Goal: Check status

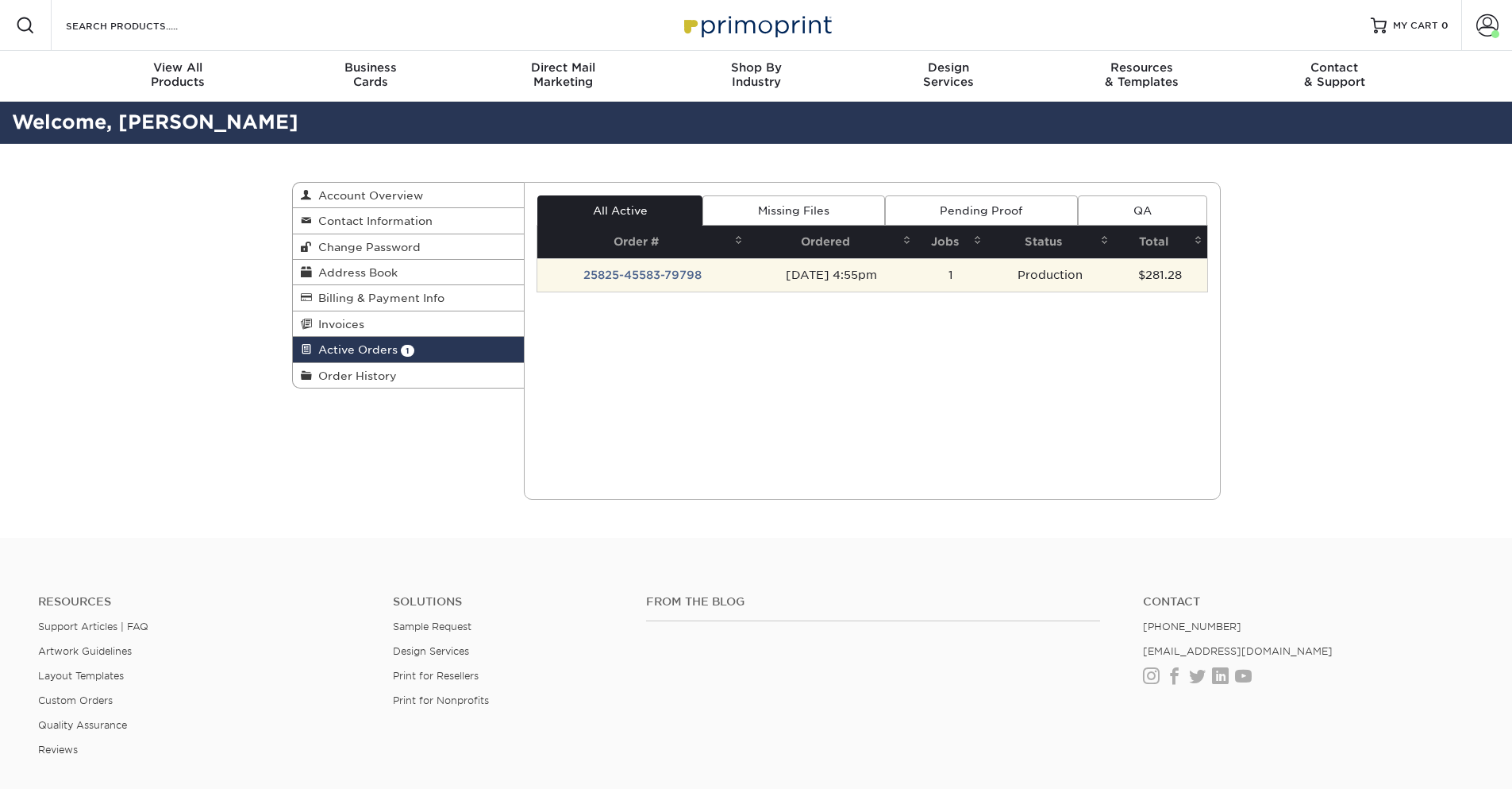
click at [634, 285] on td "25825-45583-79798" at bounding box center [642, 274] width 210 height 33
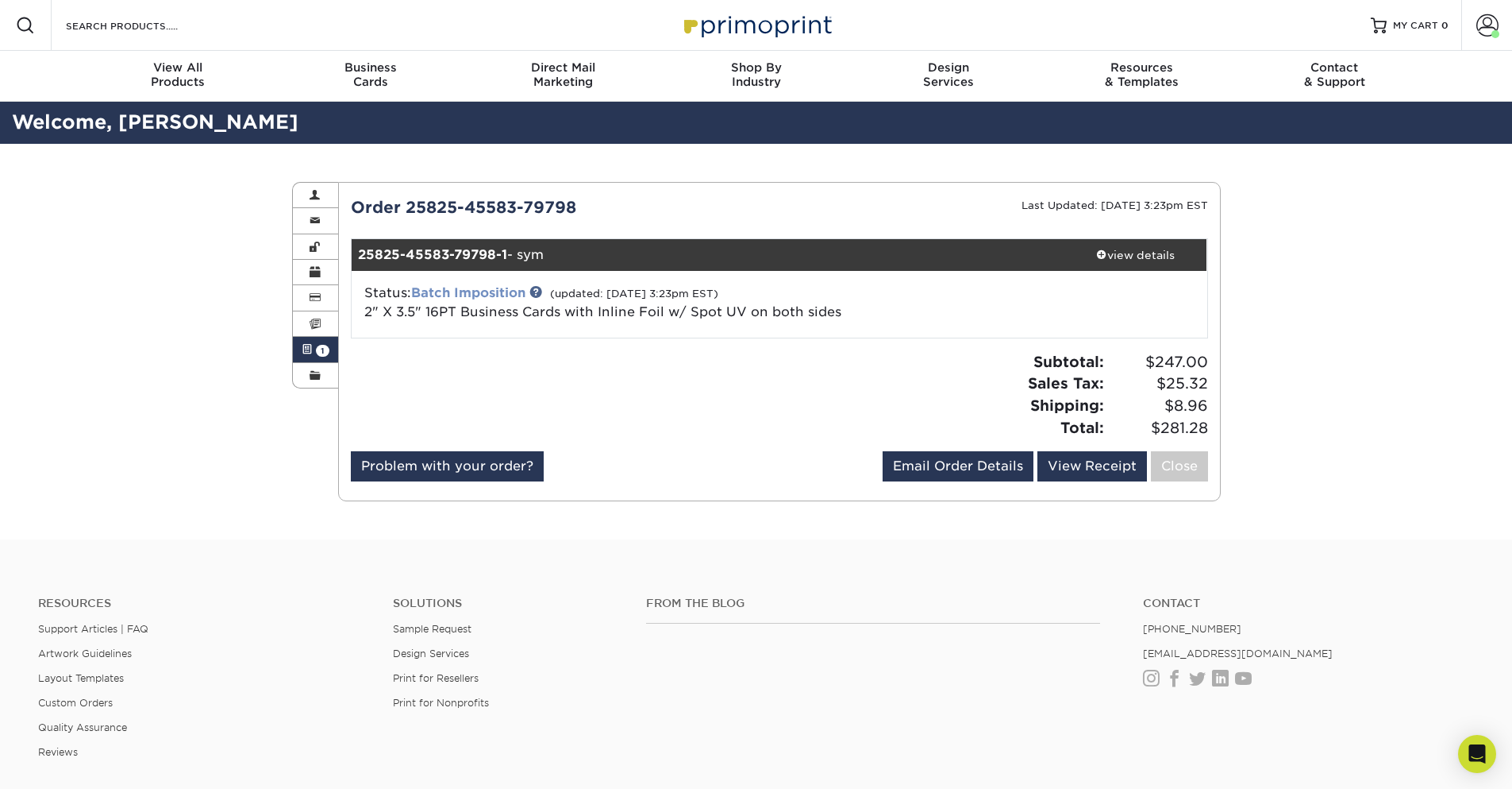
click at [460, 297] on link "Batch Imposition" at bounding box center [468, 292] width 114 height 15
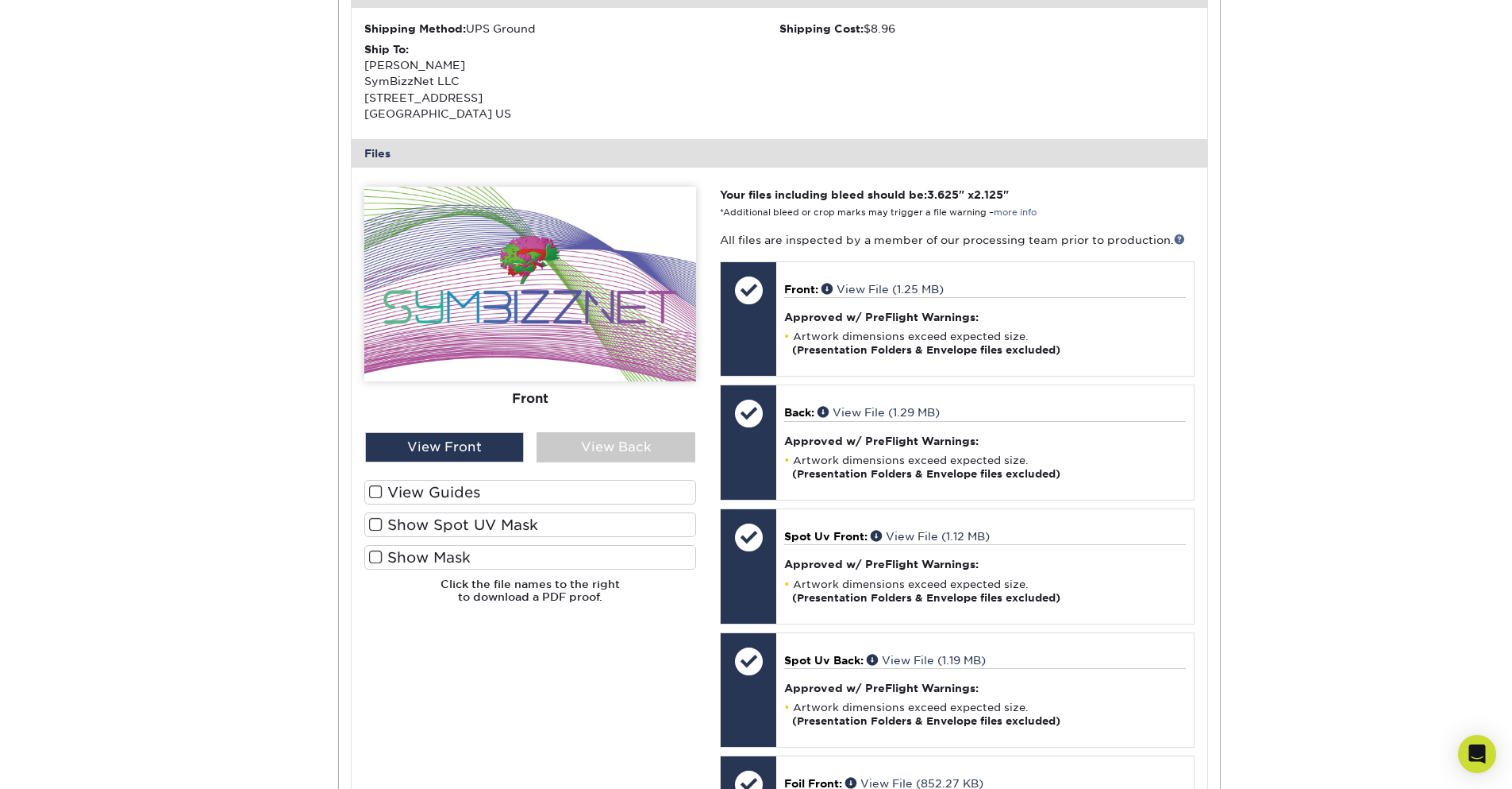
scroll to position [572, 0]
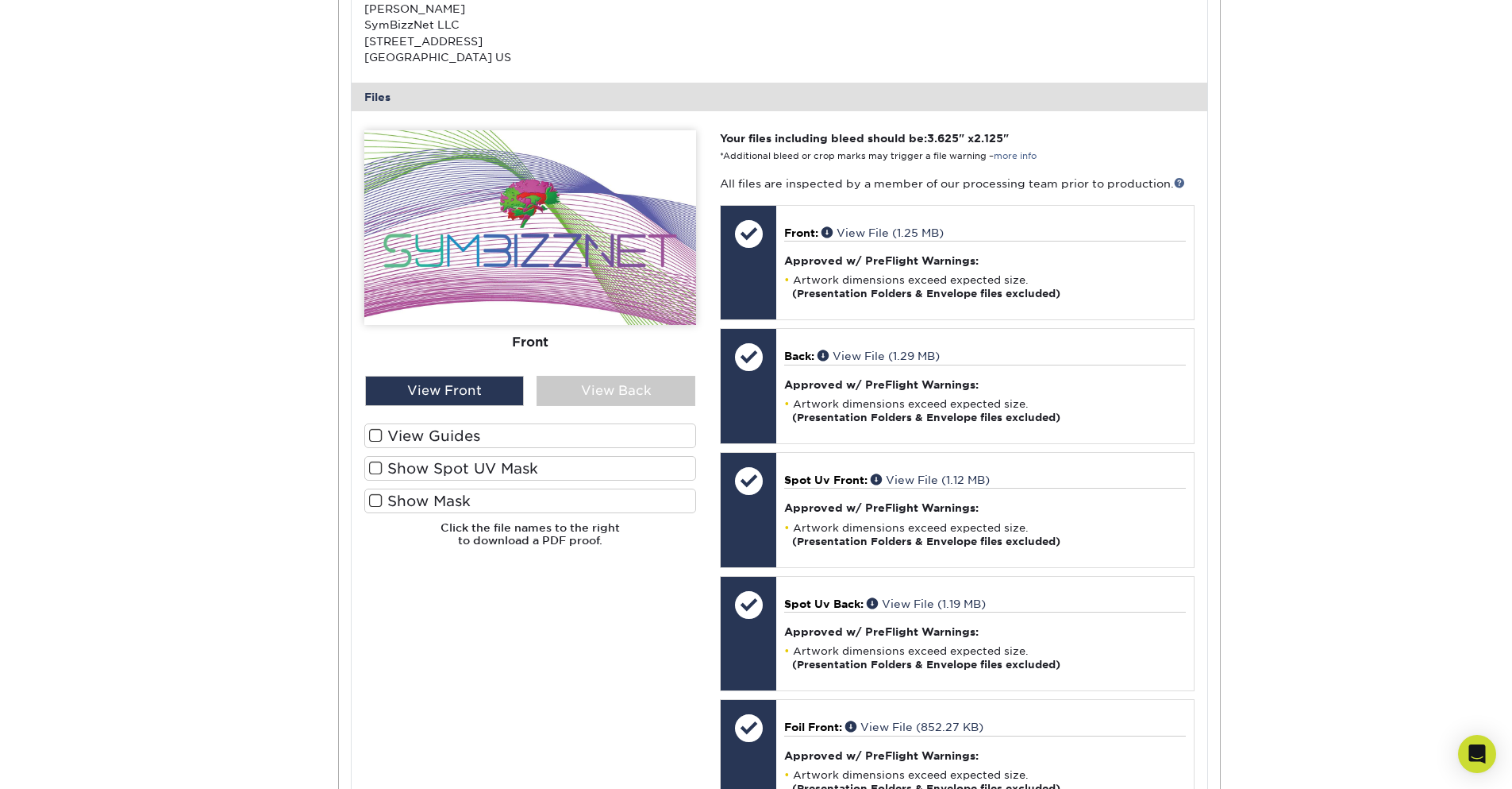
click at [445, 437] on label "View Guides" at bounding box center [530, 436] width 332 height 25
click at [0, 0] on input "View Guides" at bounding box center [0, 0] width 0 height 0
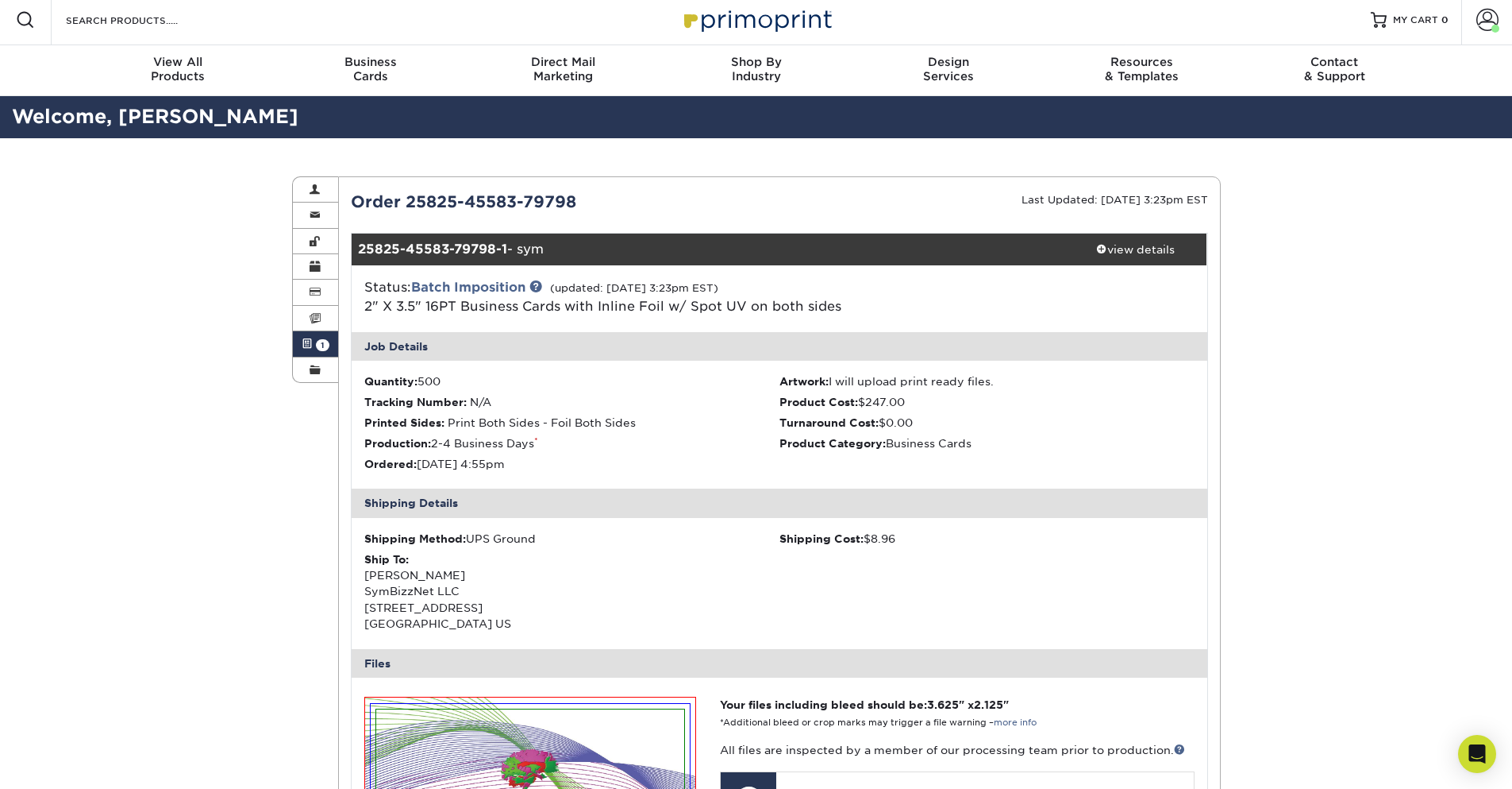
scroll to position [0, 0]
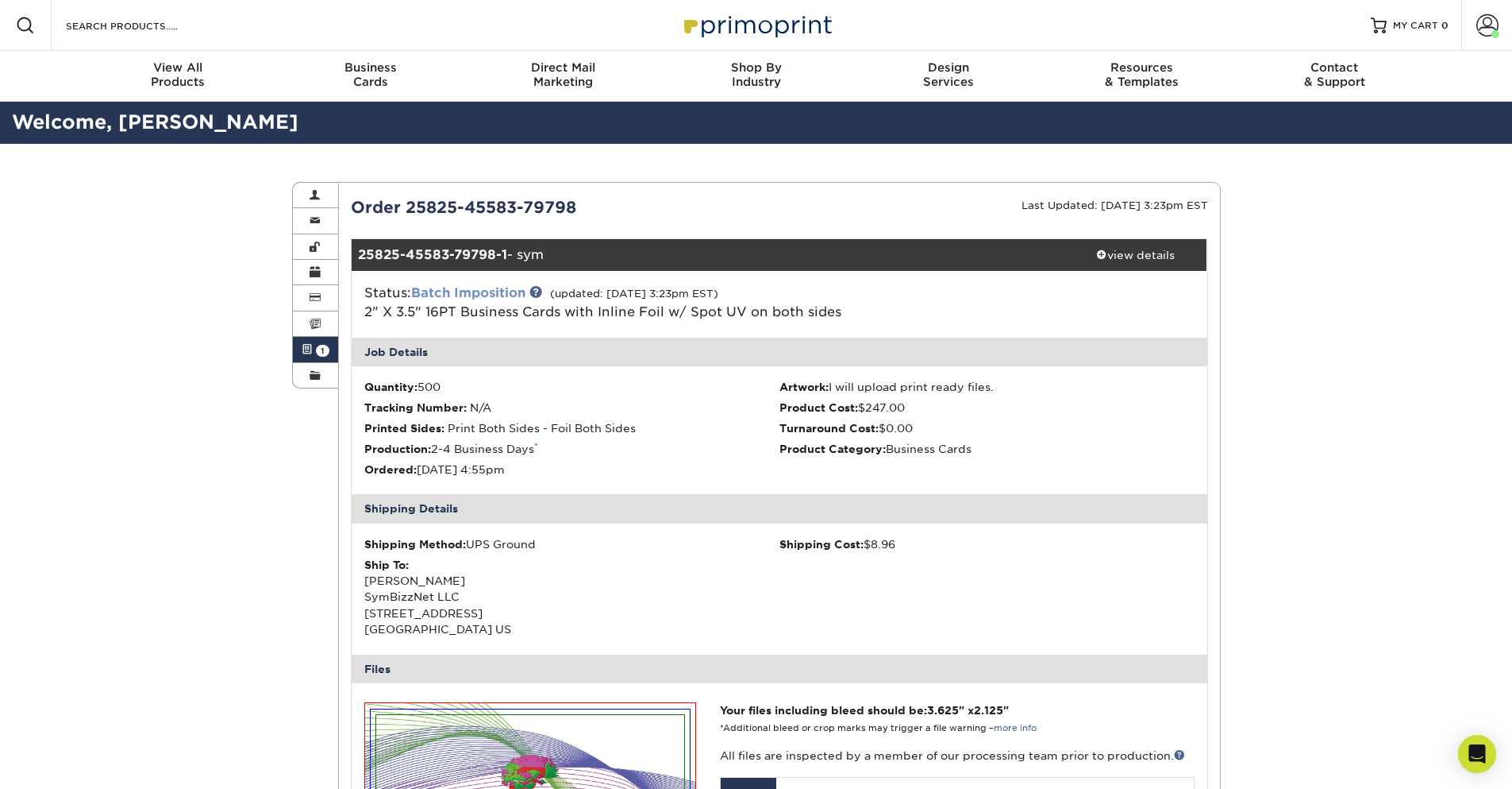
drag, startPoint x: 451, startPoint y: 292, endPoint x: 502, endPoint y: 286, distance: 51.4
click at [453, 292] on link "Batch Imposition" at bounding box center [468, 292] width 114 height 15
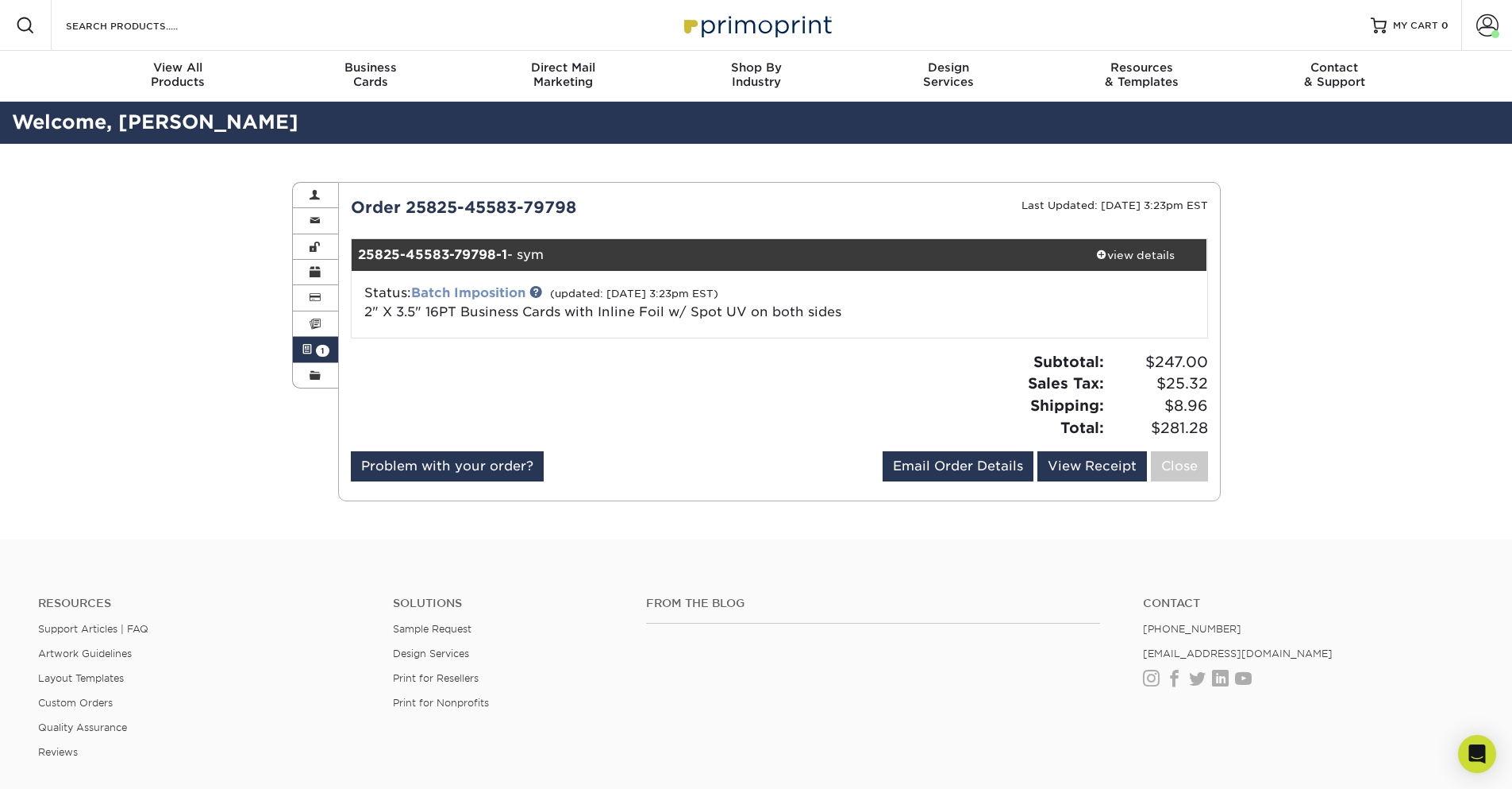
click at [510, 295] on link "Batch Imposition" at bounding box center [468, 292] width 114 height 15
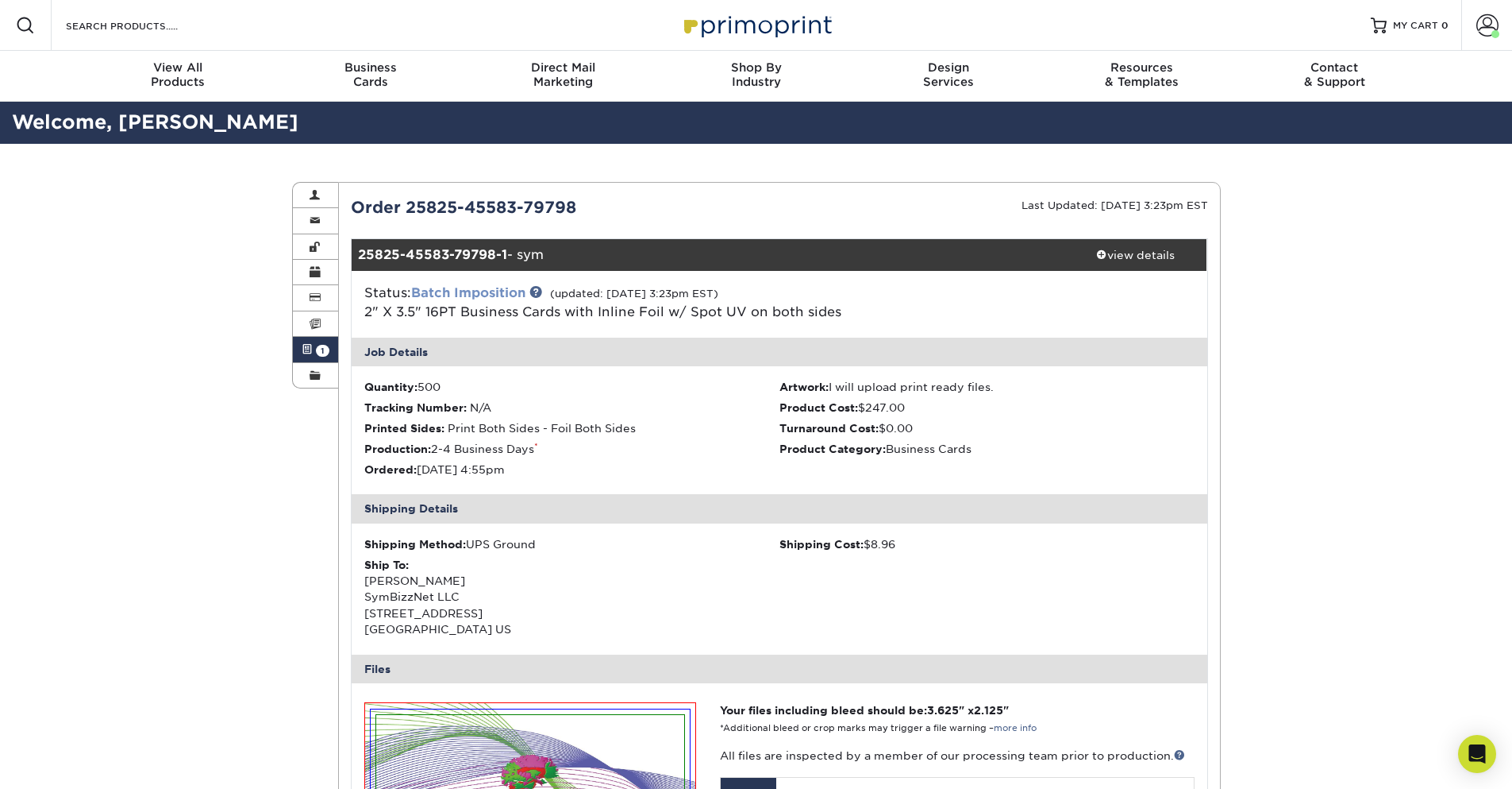
click at [487, 292] on link "Batch Imposition" at bounding box center [468, 292] width 114 height 15
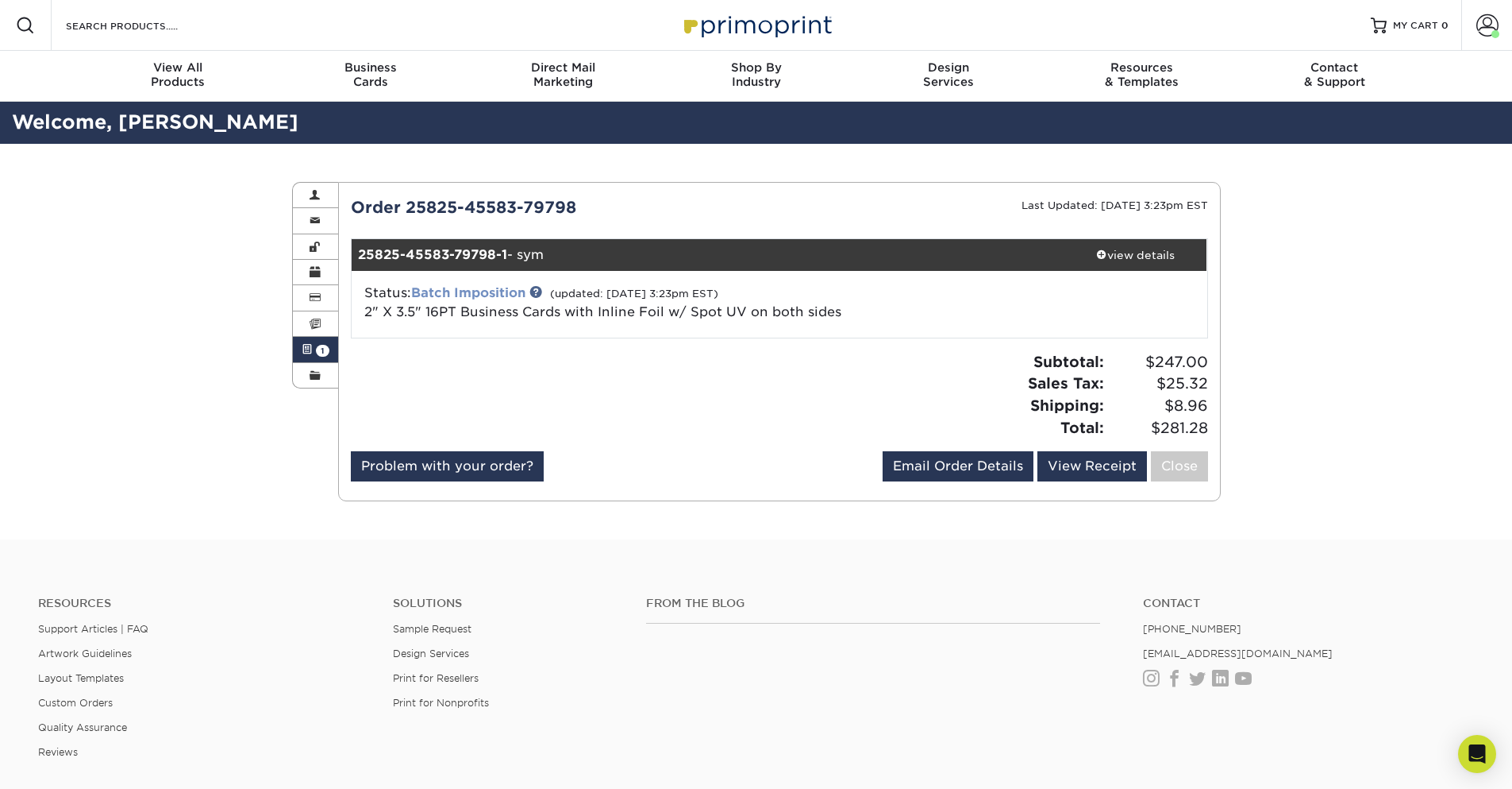
click at [474, 292] on link "Batch Imposition" at bounding box center [468, 292] width 114 height 15
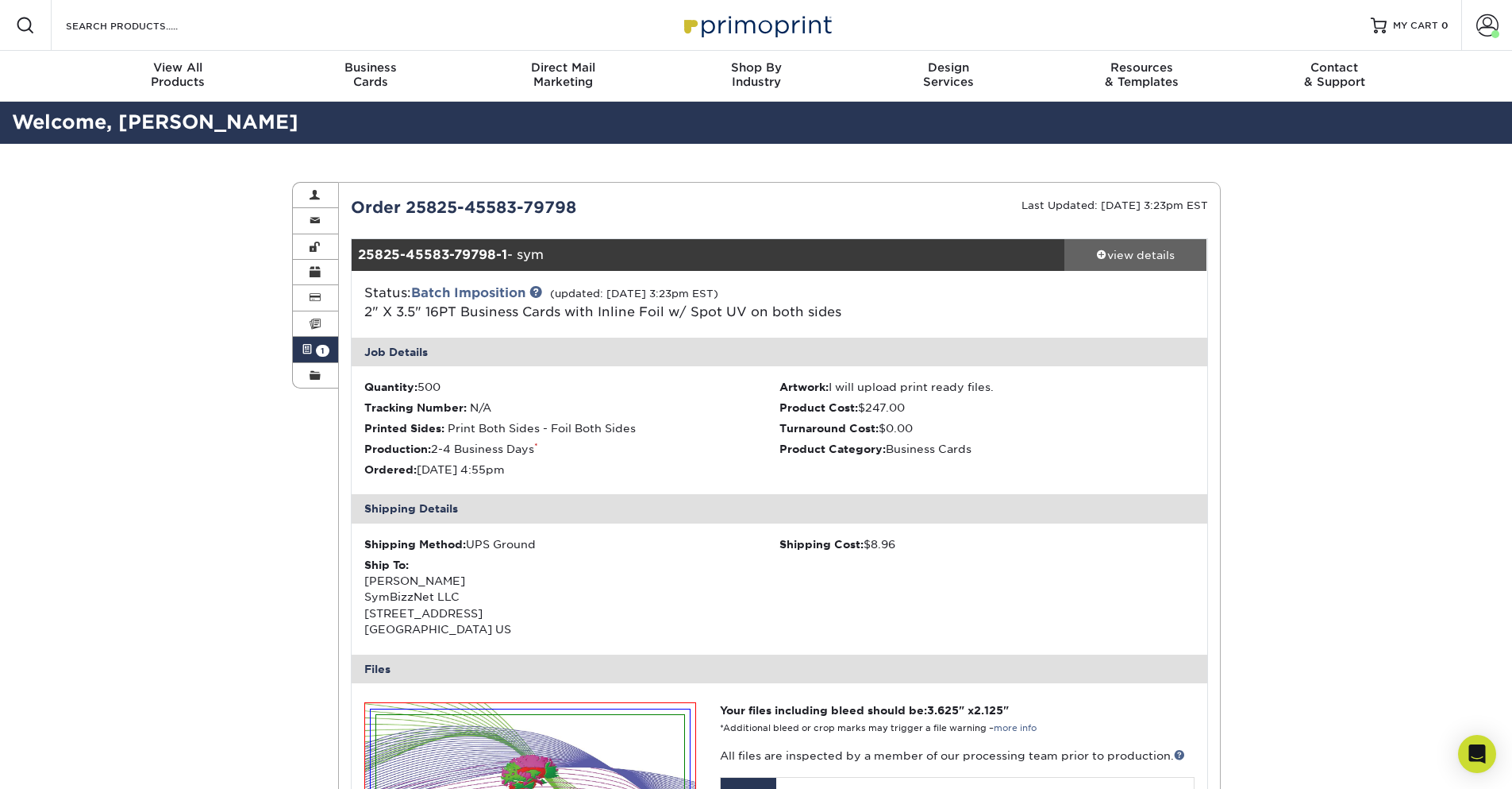
click at [1161, 252] on div "view details" at bounding box center [1136, 255] width 143 height 16
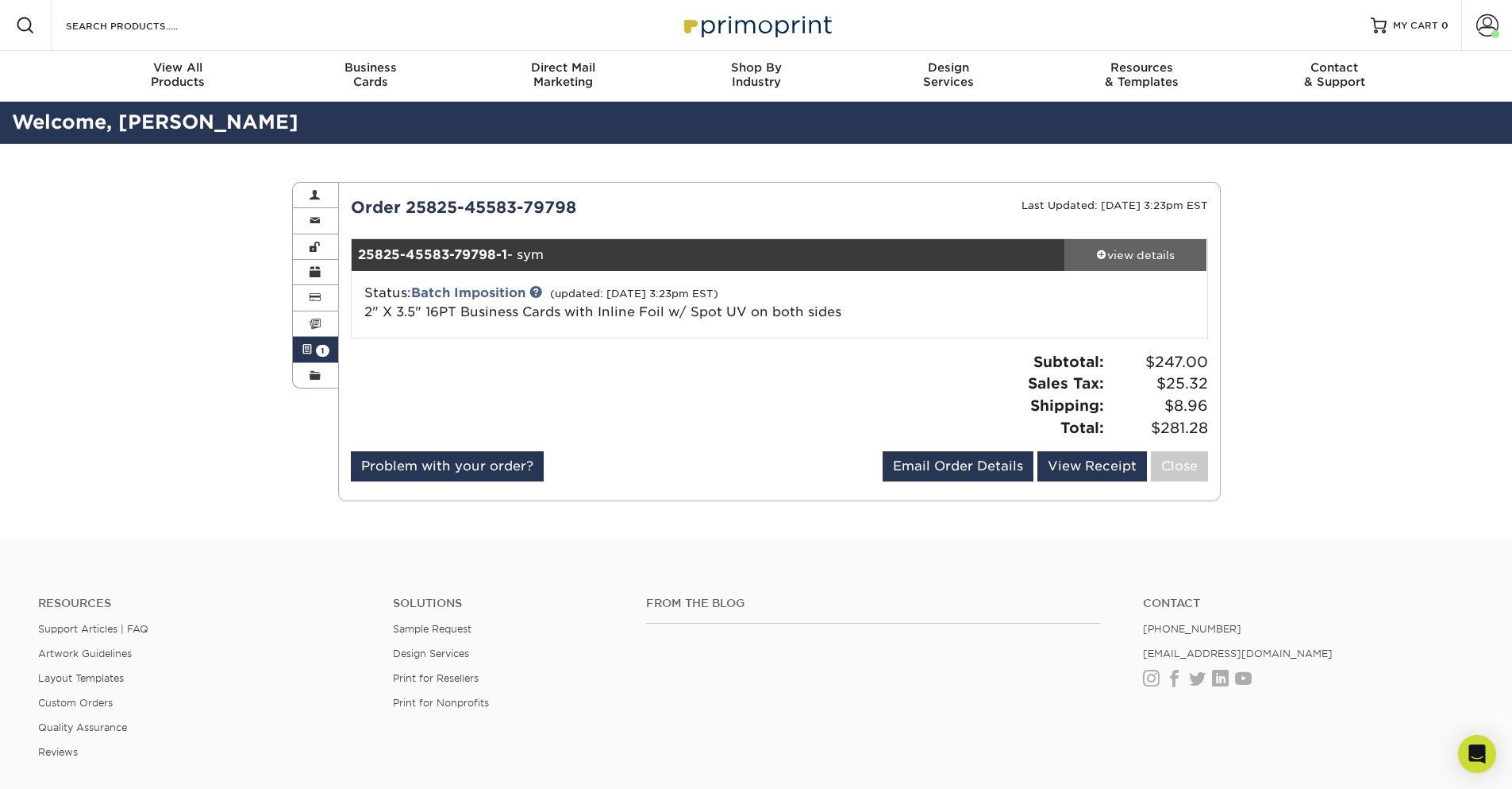
click at [1156, 252] on div "view details" at bounding box center [1136, 255] width 143 height 16
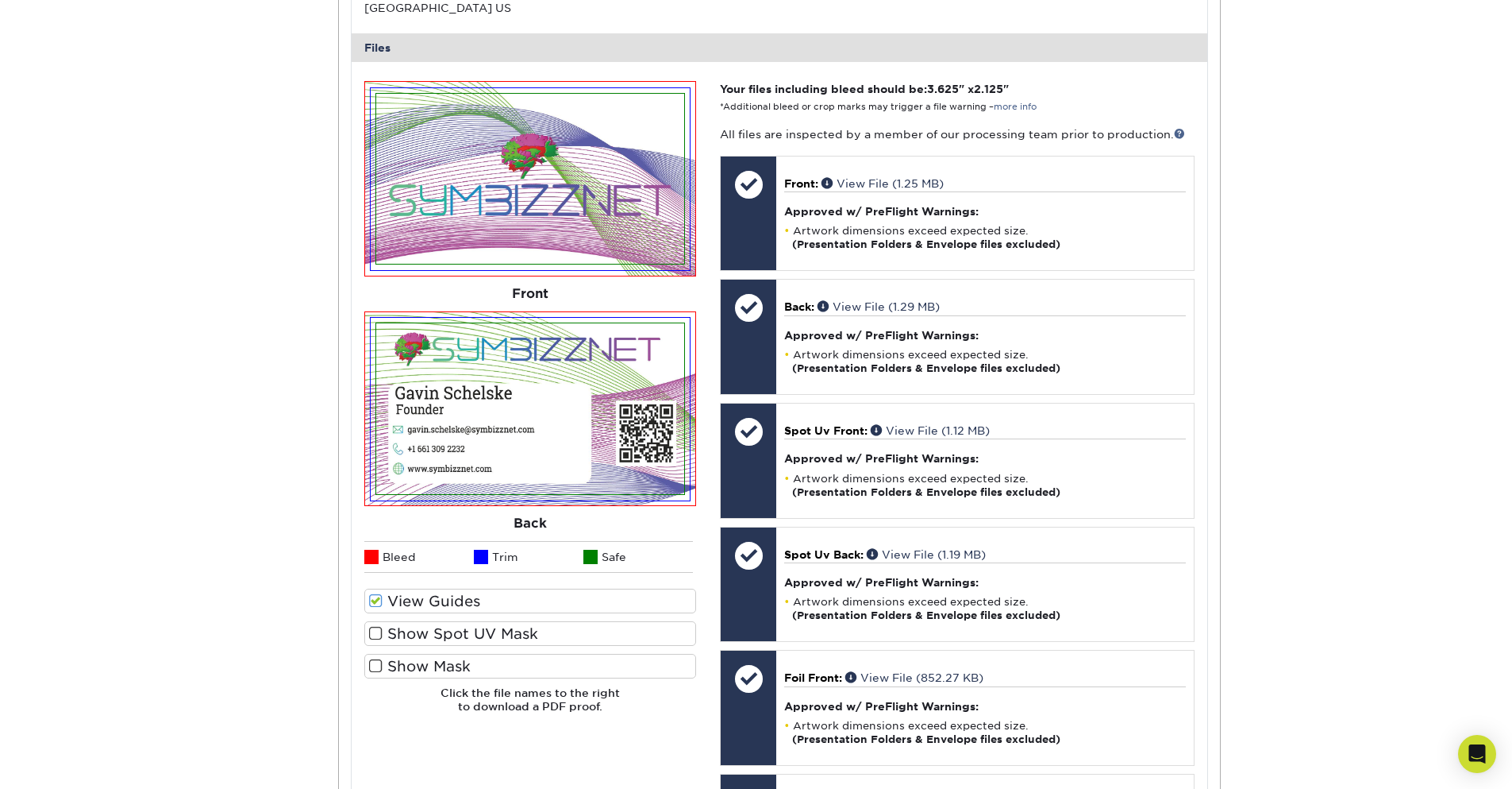
scroll to position [667, 0]
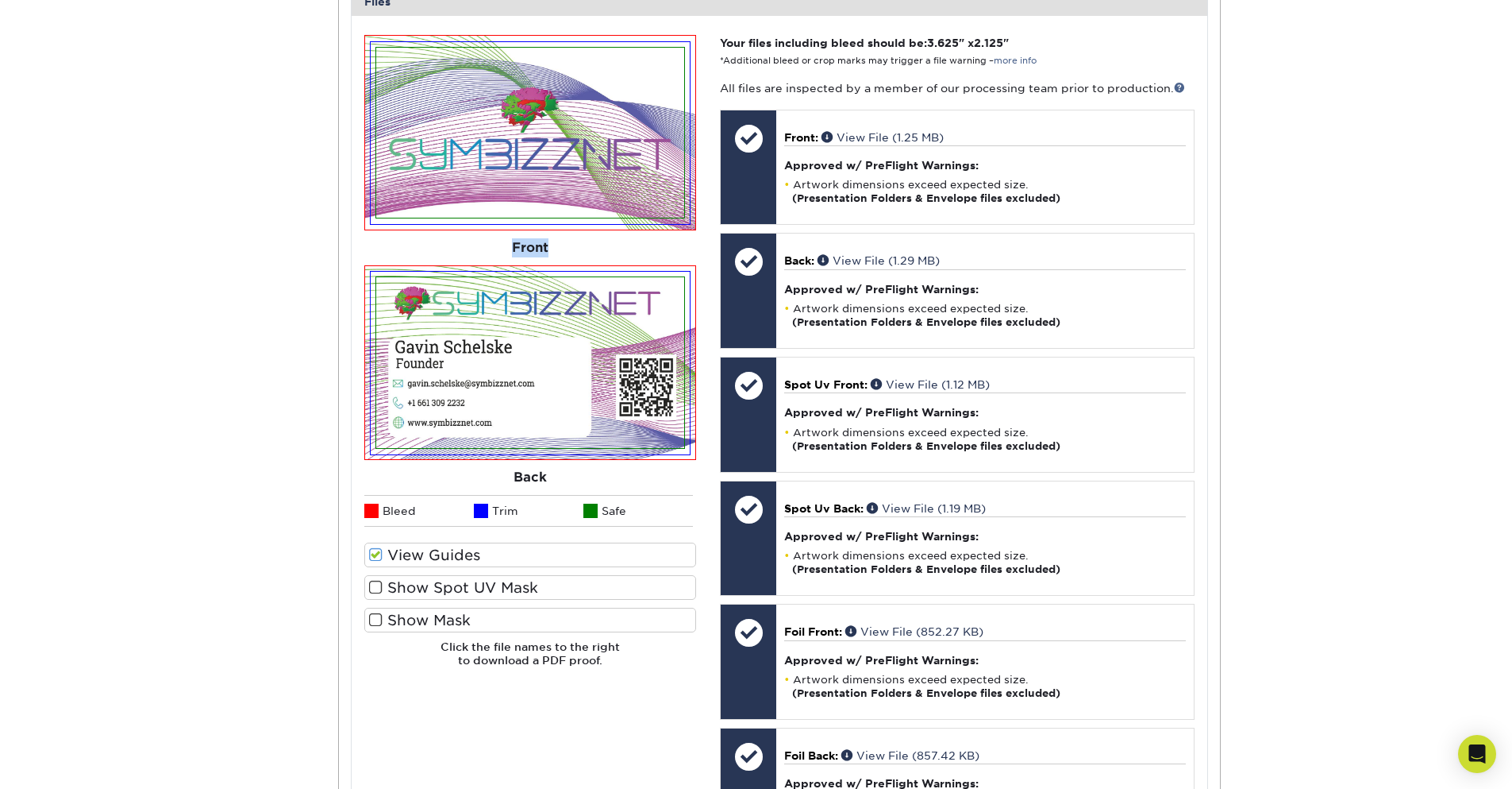
drag, startPoint x: 555, startPoint y: 250, endPoint x: 496, endPoint y: 246, distance: 59.1
click at [496, 246] on div "Front" at bounding box center [530, 248] width 332 height 35
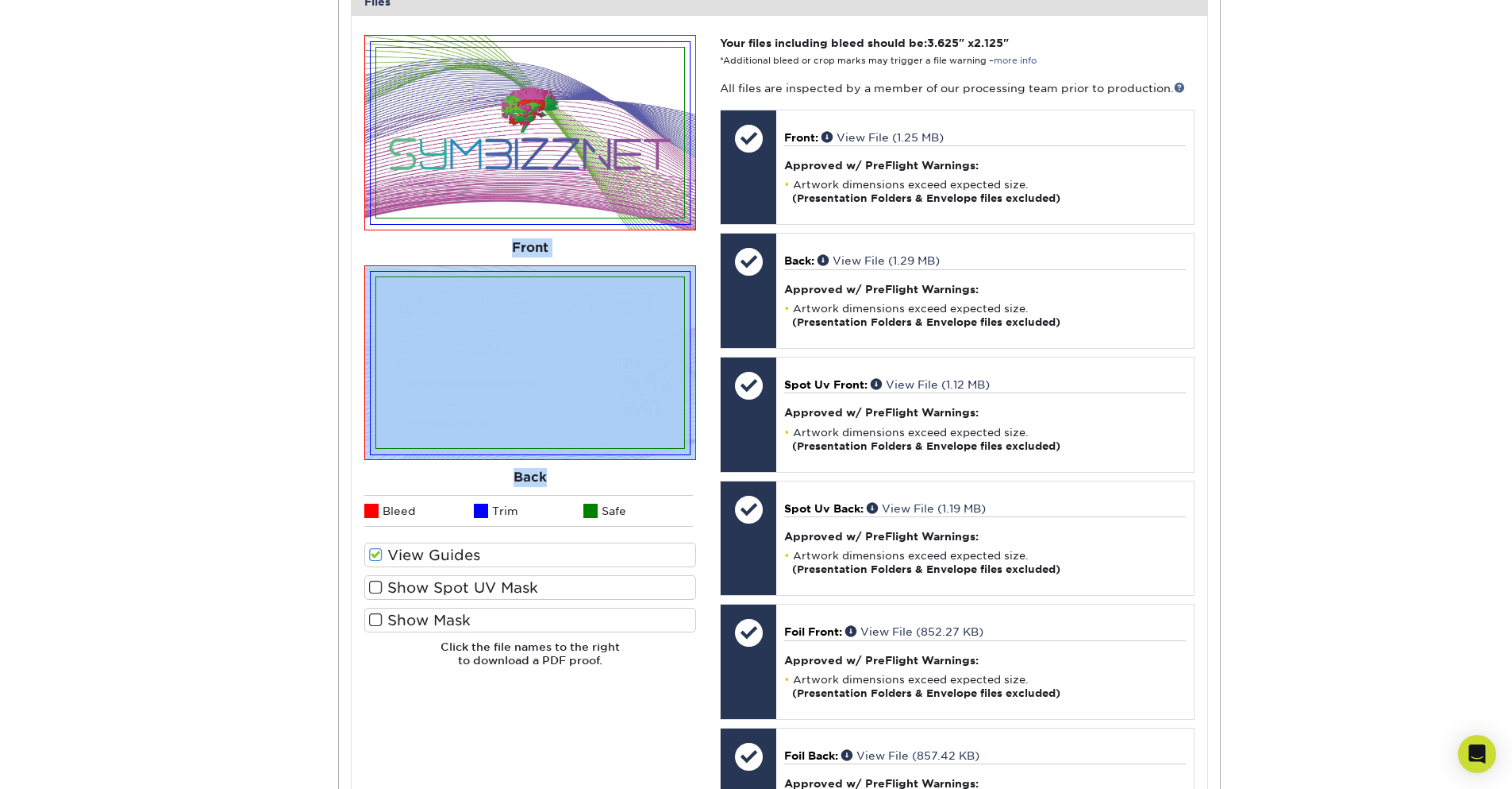
drag, startPoint x: 555, startPoint y: 485, endPoint x: 242, endPoint y: 196, distance: 426.0
click at [405, 249] on div "Front Back" at bounding box center [530, 289] width 332 height 508
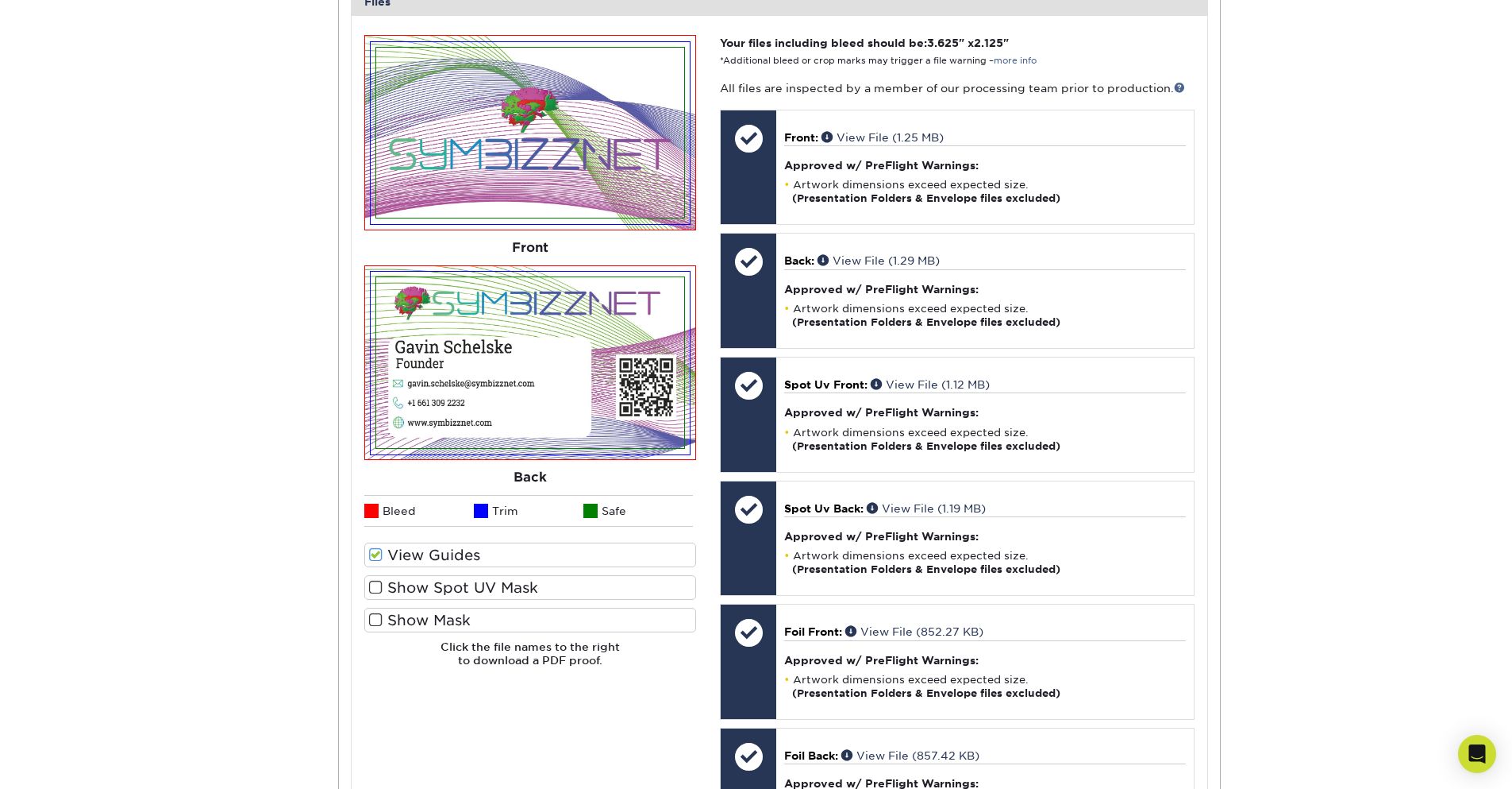
click at [242, 196] on div "Active Orders Account Overview Contact Information Change Password Address Book…" at bounding box center [756, 274] width 1512 height 1595
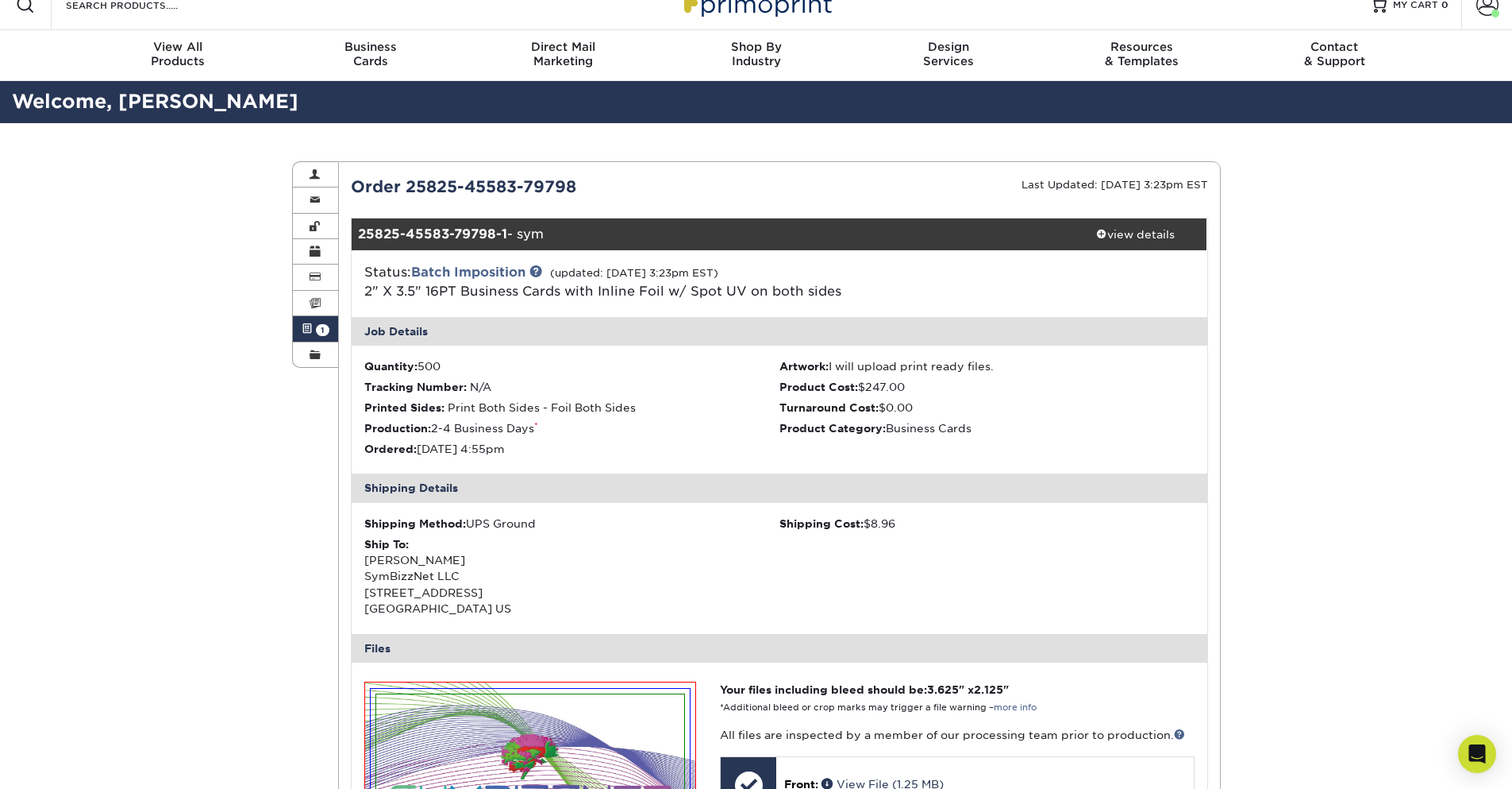
scroll to position [0, 0]
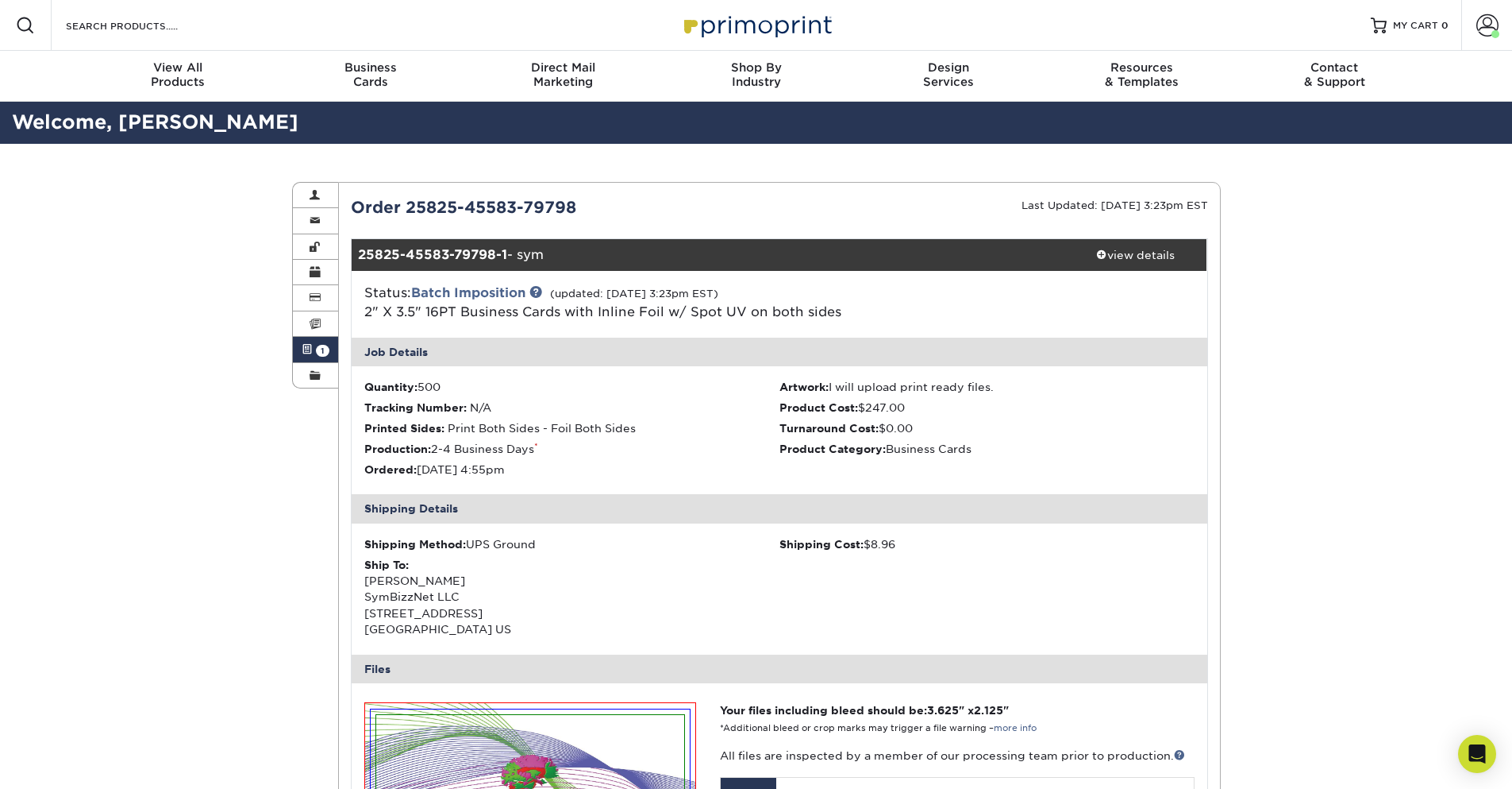
drag, startPoint x: 856, startPoint y: 311, endPoint x: 338, endPoint y: 286, distance: 518.6
drag, startPoint x: 1016, startPoint y: 390, endPoint x: 832, endPoint y: 383, distance: 184.1
click at [832, 383] on li "Artwork: I will upload print ready files." at bounding box center [987, 387] width 415 height 16
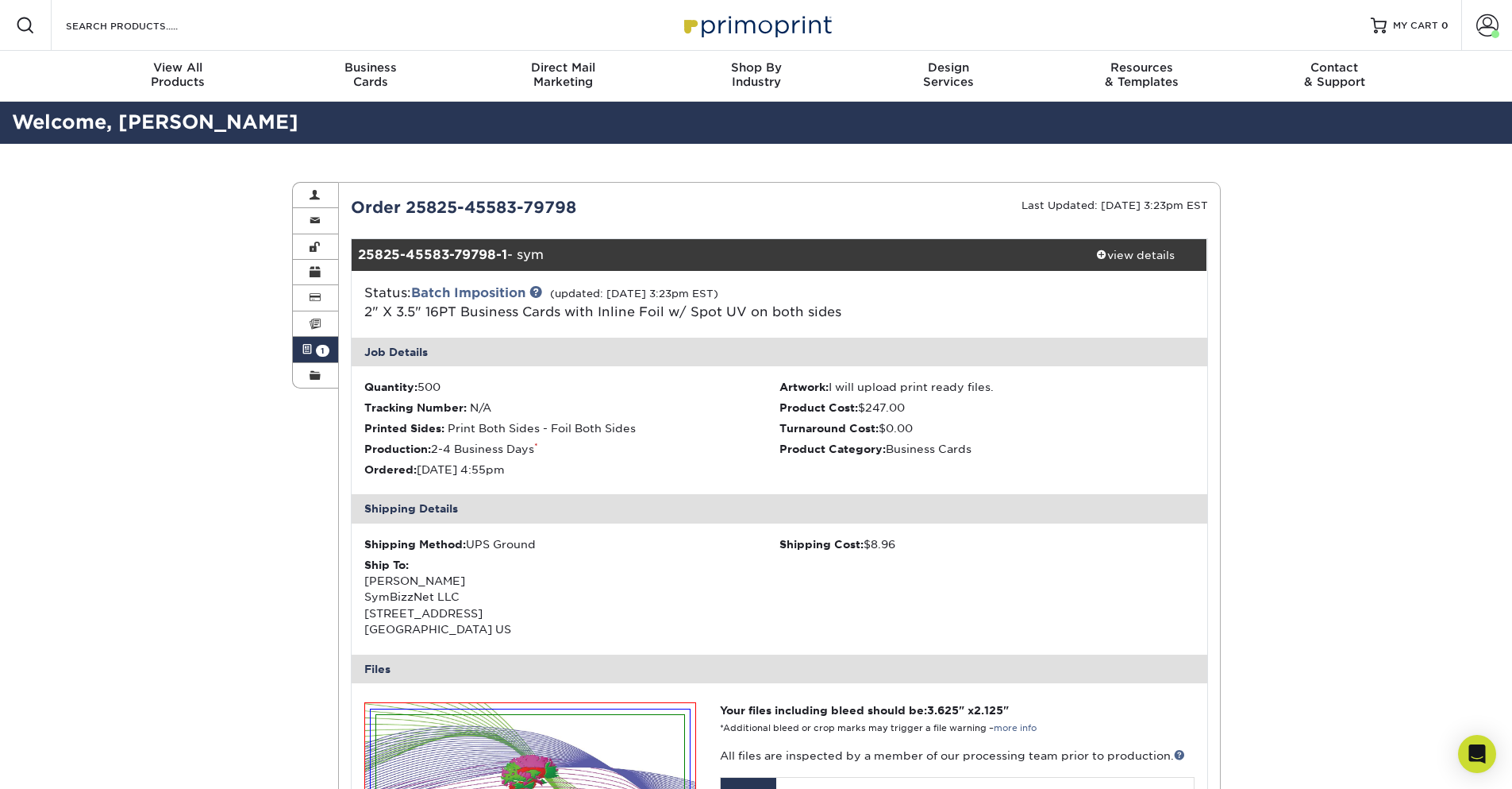
click at [871, 390] on li "Artwork: I will upload print ready files." at bounding box center [987, 387] width 415 height 16
click at [689, 294] on small "(updated: [DATE] 3:23pm EST)" at bounding box center [634, 293] width 168 height 12
click at [719, 316] on link "2" X 3.5" 16PT Business Cards with Inline Foil w/ Spot UV on both sides" at bounding box center [603, 312] width 477 height 15
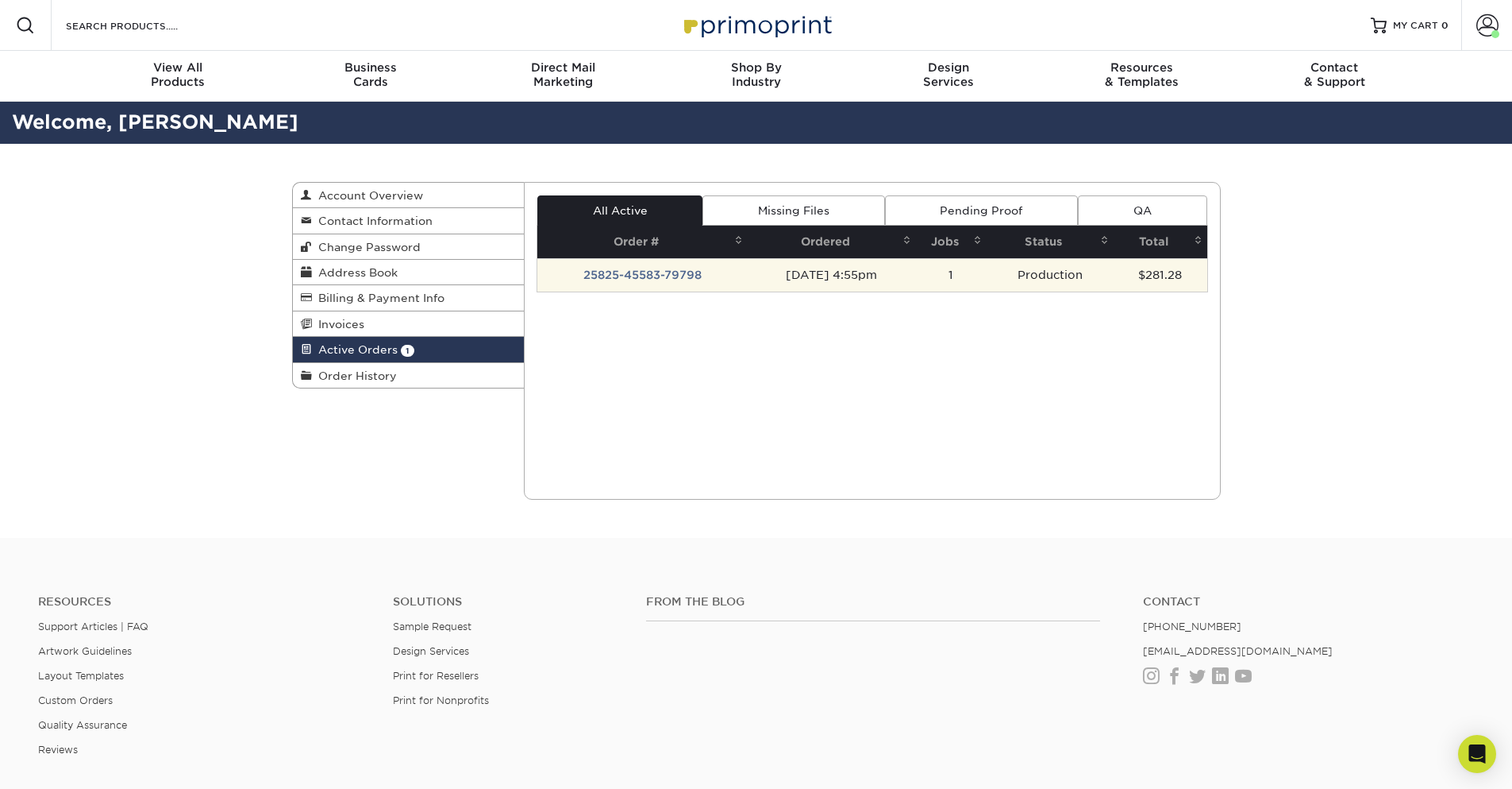
click at [656, 280] on td "25825-45583-79798" at bounding box center [642, 274] width 210 height 33
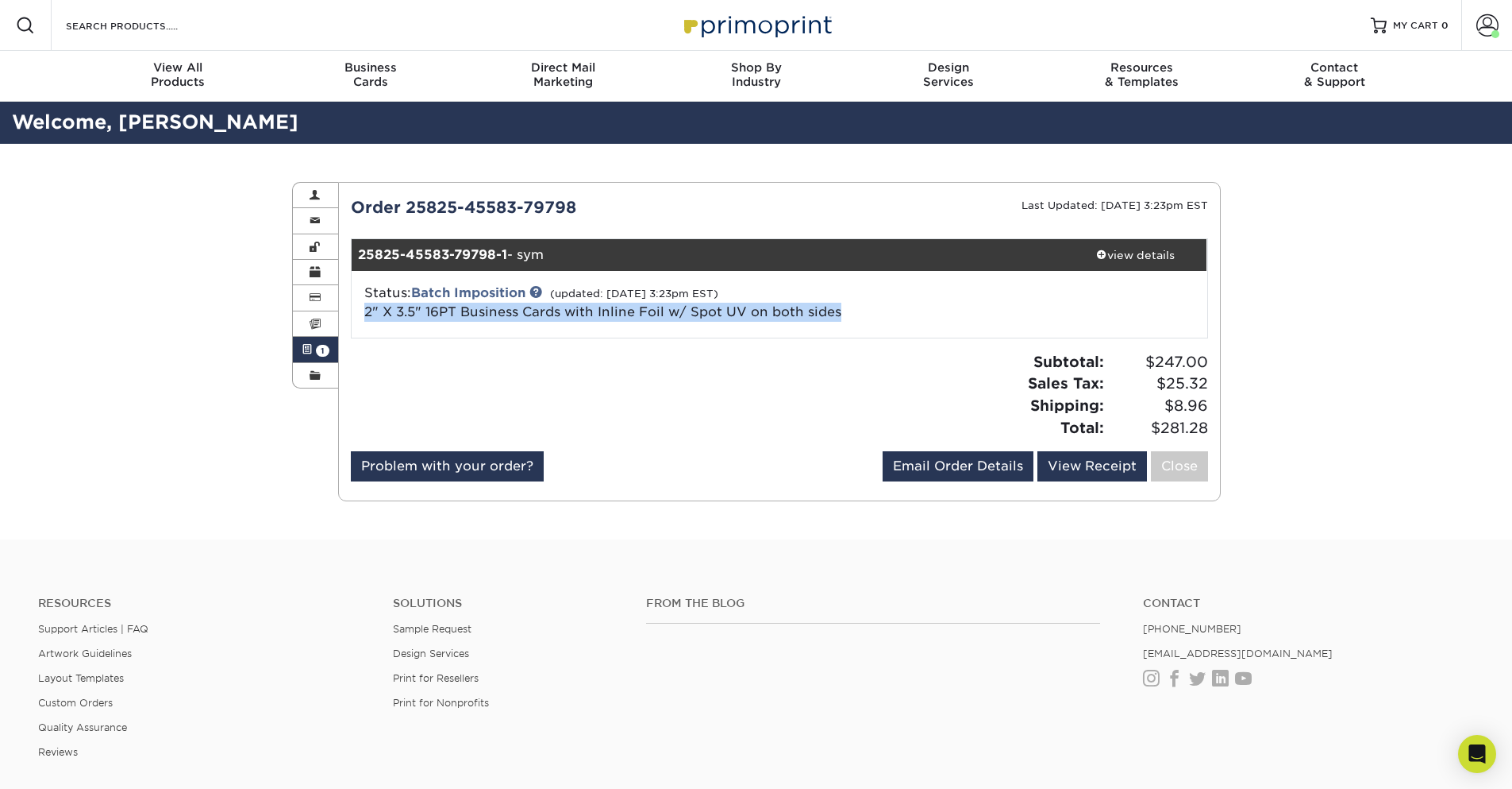
drag, startPoint x: 893, startPoint y: 316, endPoint x: 349, endPoint y: 312, distance: 544.0
click at [349, 312] on div "Status: Batch Imposition (updated: [DATE] 3:23pm EST) 2" X 3.5" 16PT Business C…" at bounding box center [779, 304] width 879 height 67
click at [714, 358] on div at bounding box center [559, 401] width 441 height 100
drag, startPoint x: 891, startPoint y: 306, endPoint x: 361, endPoint y: 310, distance: 530.0
click at [361, 310] on div "Status: Batch Imposition (updated: [DATE] 3:23pm EST) 2" X 3.5" 16PT Business C…" at bounding box center [637, 303] width 569 height 38
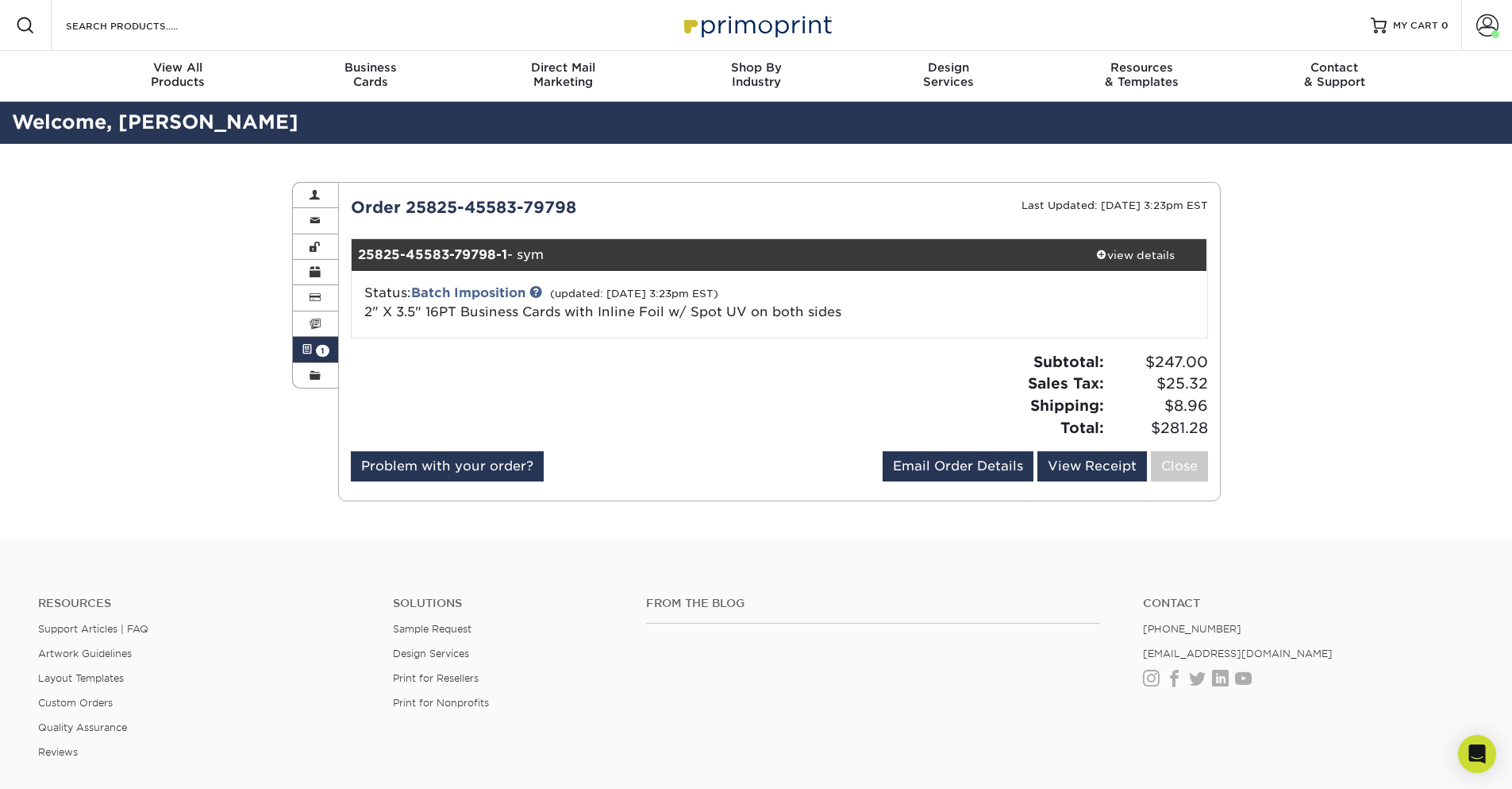
click at [789, 370] on div "Subtotal: $247.00 Sales Tax: $25.32 Shipping: $8.96 Total: $281.28" at bounding box center [999, 394] width 441 height 87
